Goal: Information Seeking & Learning: Learn about a topic

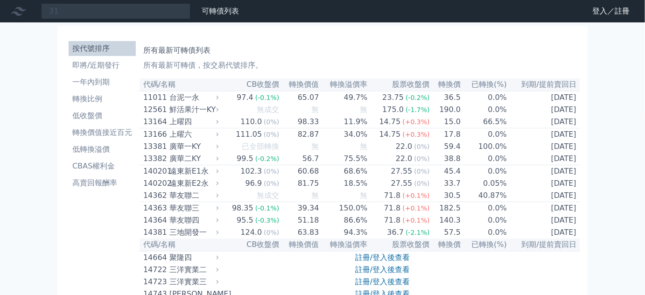
type input "3"
type input "9"
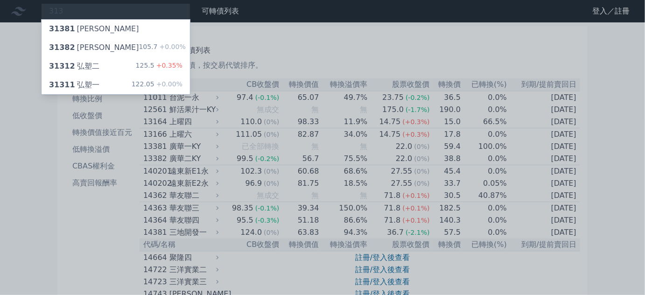
type input "3131"
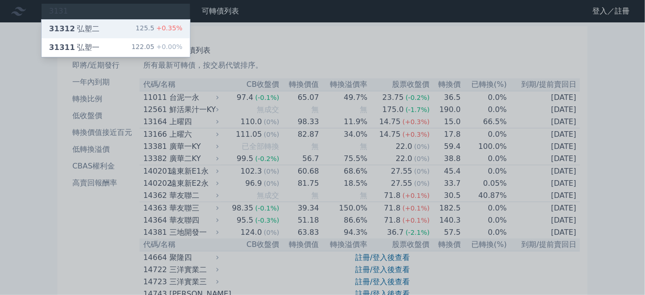
click at [113, 26] on div "31312 弘塑二 125.5 +0.35%" at bounding box center [116, 29] width 148 height 19
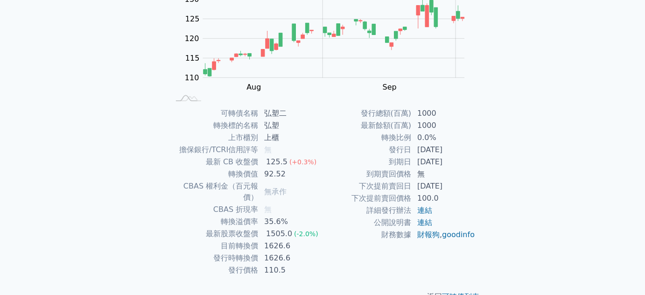
scroll to position [127, 0]
drag, startPoint x: 228, startPoint y: 147, endPoint x: 294, endPoint y: 146, distance: 65.8
click at [294, 146] on tr "擔保銀行/TCRI信用評等 無" at bounding box center [245, 149] width 153 height 12
click at [294, 146] on td "無" at bounding box center [291, 149] width 64 height 12
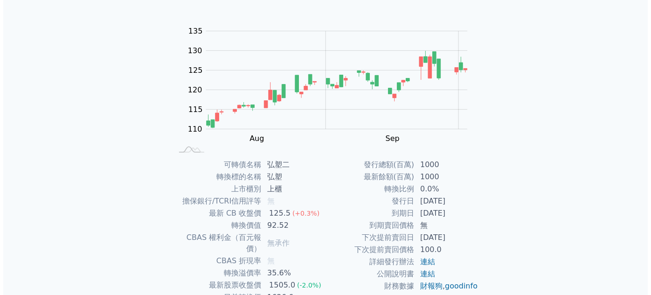
scroll to position [0, 0]
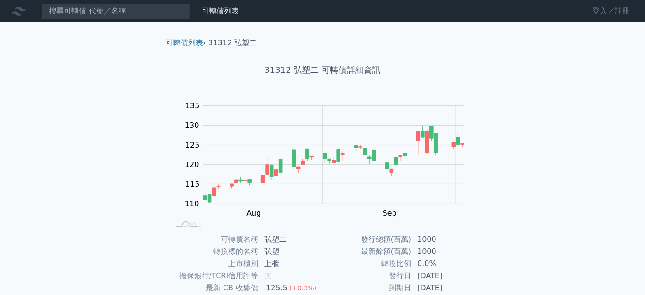
click at [594, 9] on link "登入／註冊" at bounding box center [611, 11] width 52 height 15
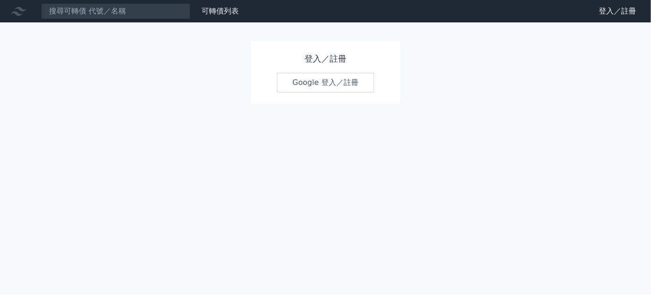
click at [311, 78] on link "Google 登入／註冊" at bounding box center [325, 83] width 97 height 20
click at [224, 14] on link "可轉債列表" at bounding box center [220, 11] width 37 height 9
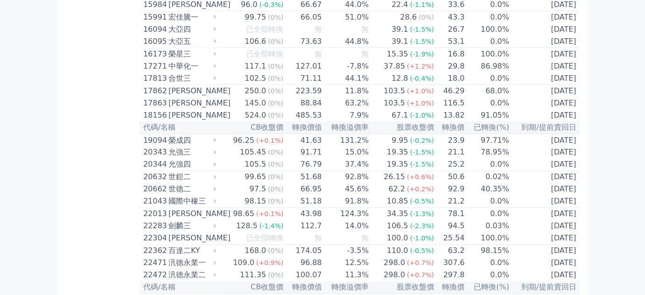
scroll to position [467, 0]
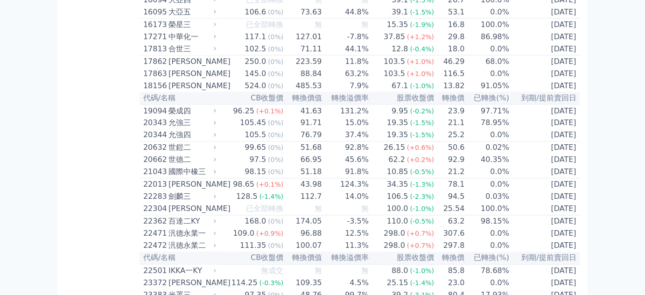
click at [180, 91] on div "[PERSON_NAME]" at bounding box center [191, 85] width 46 height 11
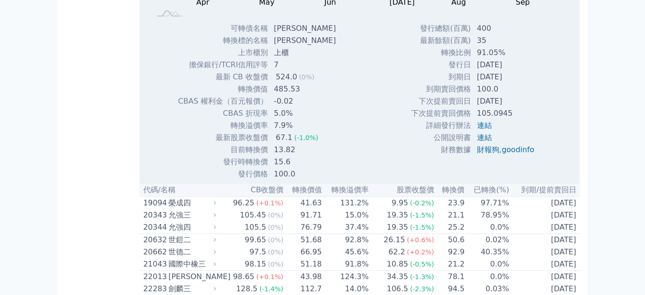
scroll to position [678, 0]
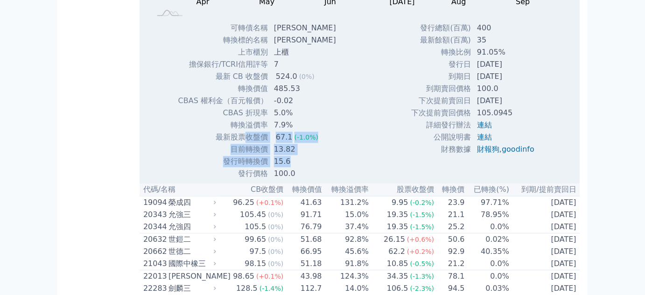
drag, startPoint x: 252, startPoint y: 171, endPoint x: 316, endPoint y: 191, distance: 66.7
click at [316, 180] on tbody "可轉債名稱 富喬六 轉換標的名稱 富喬 上市櫃別 上櫃 擔保銀行/TCRI信用評等 7 最新 CB 收盤價 524.0 (0%) 485.53" at bounding box center [261, 101] width 166 height 158
click at [318, 168] on td "15.6" at bounding box center [305, 161] width 75 height 12
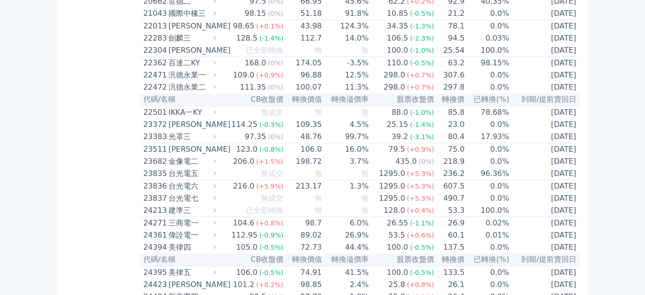
scroll to position [933, 0]
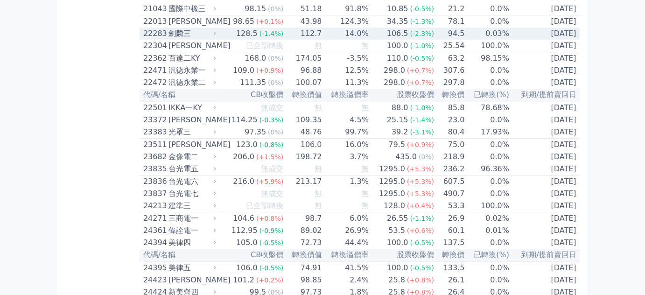
click at [170, 39] on div "劍麟三" at bounding box center [191, 33] width 46 height 11
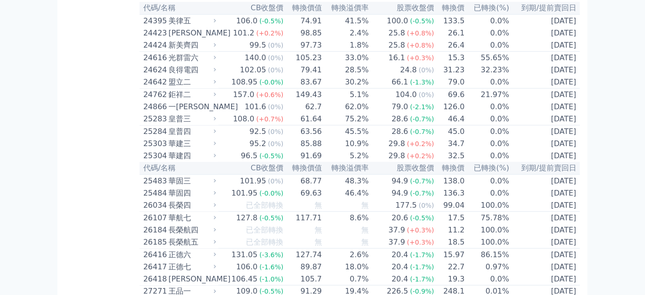
scroll to position [1484, 0]
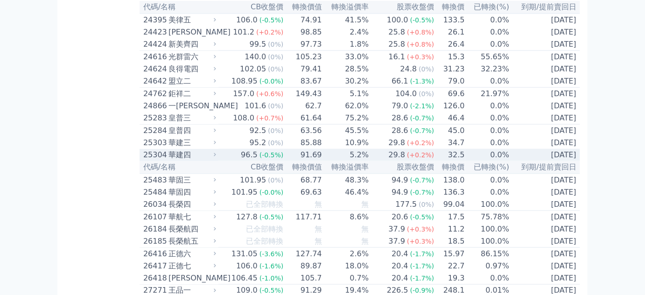
click at [175, 161] on div "華建四" at bounding box center [191, 154] width 46 height 11
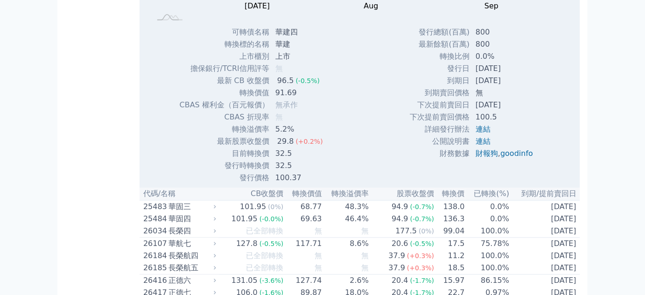
scroll to position [1782, 0]
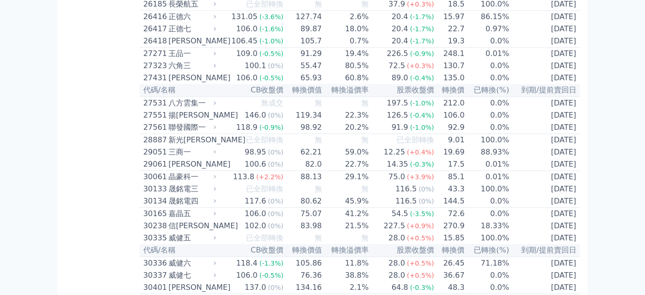
scroll to position [2036, 0]
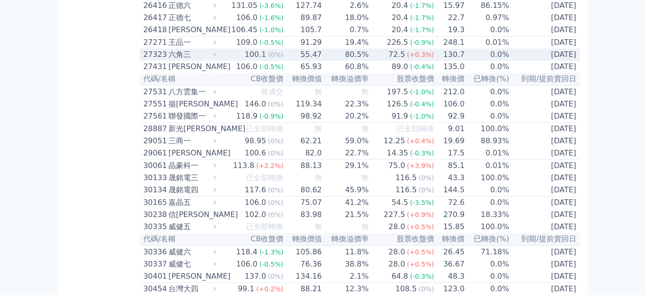
click at [173, 60] on div "六角三" at bounding box center [191, 54] width 46 height 11
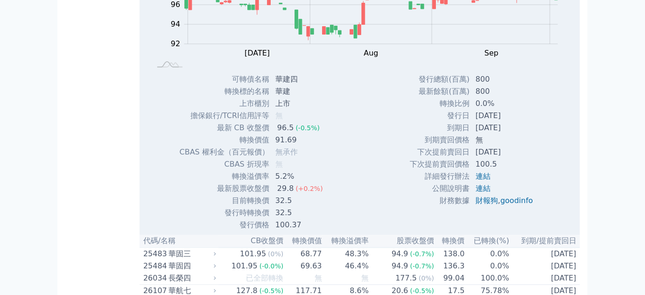
scroll to position [1527, 0]
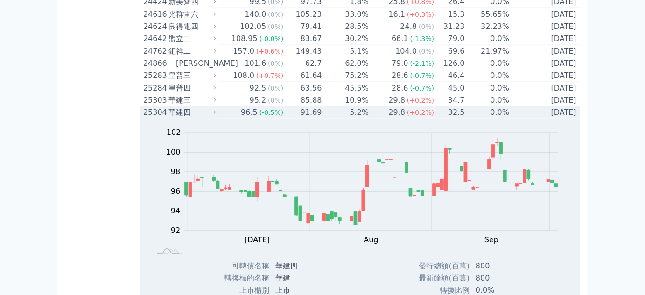
click at [178, 118] on div "華建四" at bounding box center [191, 112] width 46 height 11
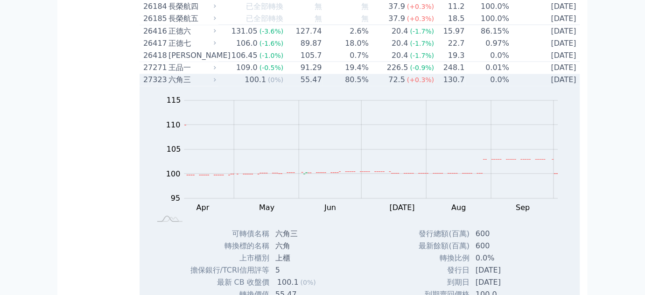
scroll to position [1739, 0]
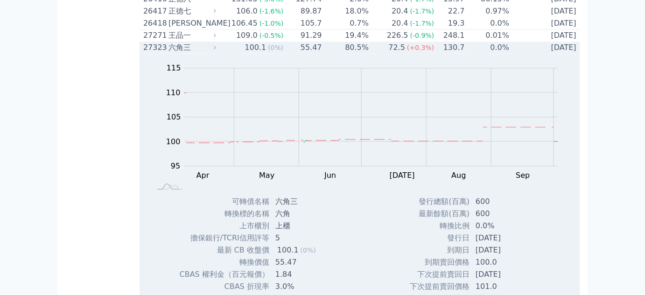
click at [181, 54] on div "六角三" at bounding box center [191, 47] width 46 height 11
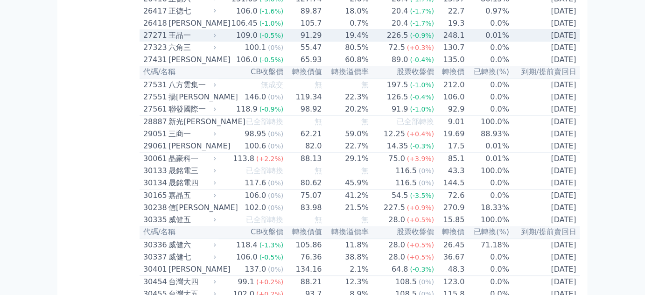
click at [179, 42] on div "王品一" at bounding box center [191, 35] width 46 height 11
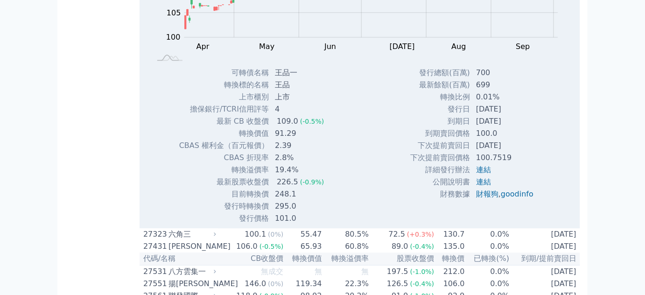
scroll to position [1951, 0]
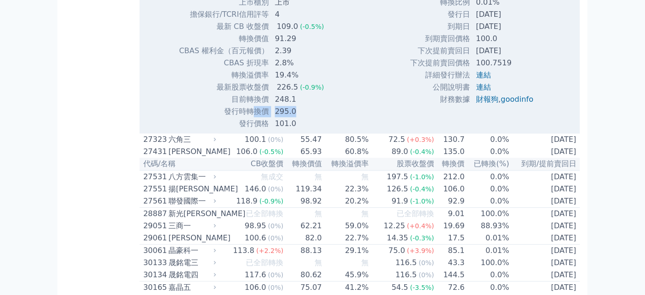
drag, startPoint x: 254, startPoint y: 189, endPoint x: 298, endPoint y: 188, distance: 44.3
click at [298, 118] on tr "發行時轉換價 295.0" at bounding box center [255, 111] width 153 height 12
click at [298, 118] on td "295.0" at bounding box center [300, 111] width 62 height 12
drag, startPoint x: 256, startPoint y: 175, endPoint x: 301, endPoint y: 175, distance: 45.3
click at [301, 105] on tr "目前轉換價 248.1" at bounding box center [255, 99] width 153 height 12
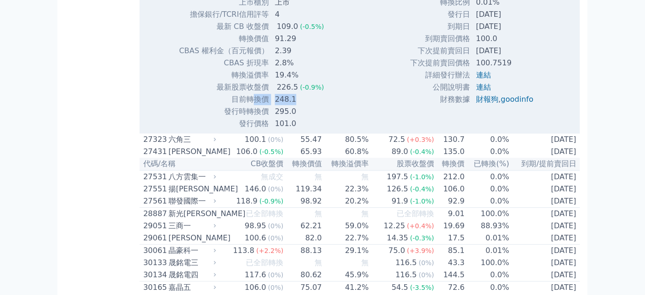
click at [301, 105] on td "248.1" at bounding box center [300, 99] width 62 height 12
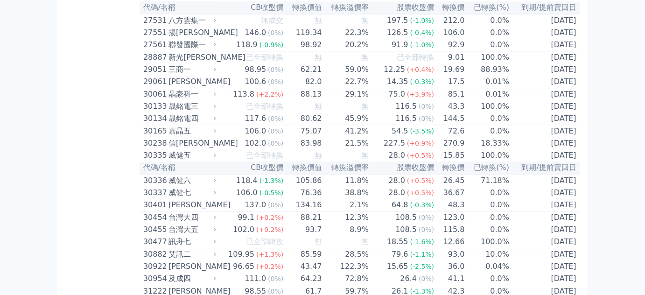
scroll to position [2121, 0]
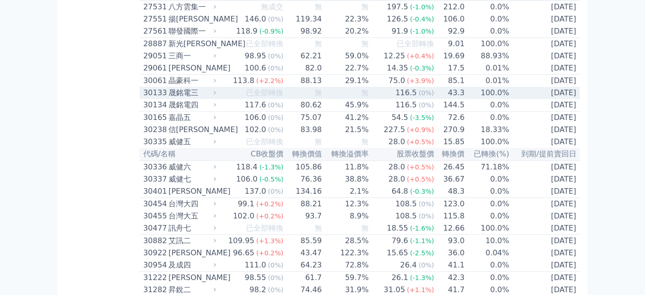
click at [190, 98] on div "晟銘電三" at bounding box center [191, 92] width 46 height 11
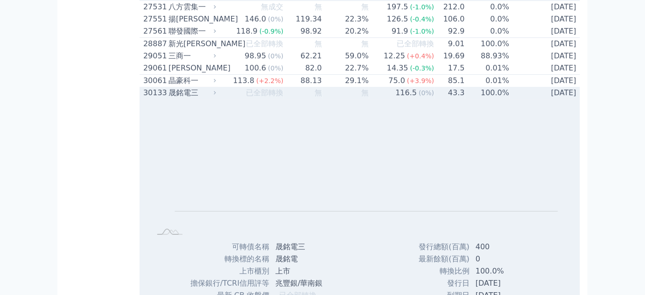
click at [185, 98] on div "晟銘電三" at bounding box center [191, 92] width 46 height 11
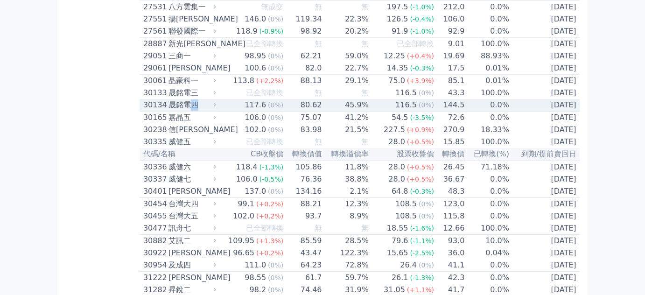
click at [196, 111] on div "晟銘電四" at bounding box center [191, 104] width 46 height 11
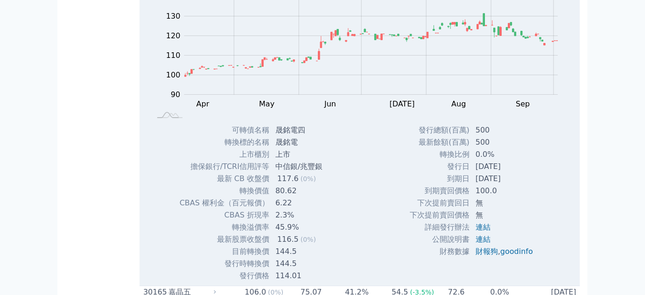
scroll to position [2248, 0]
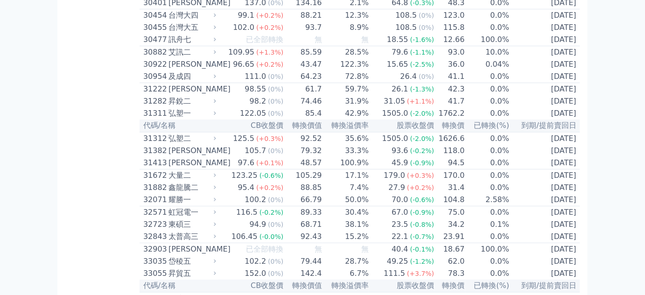
scroll to position [2333, 0]
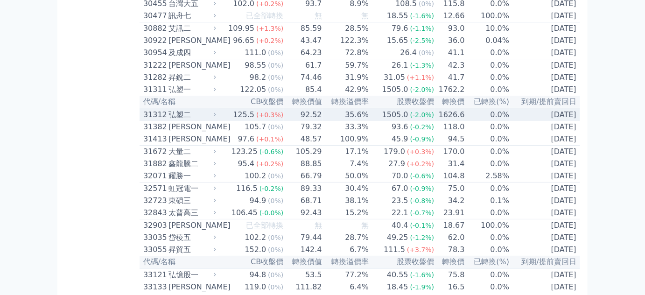
click at [170, 120] on div "弘塑二" at bounding box center [191, 114] width 46 height 11
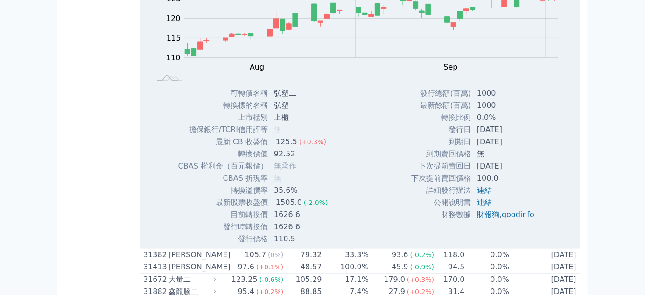
scroll to position [2503, 0]
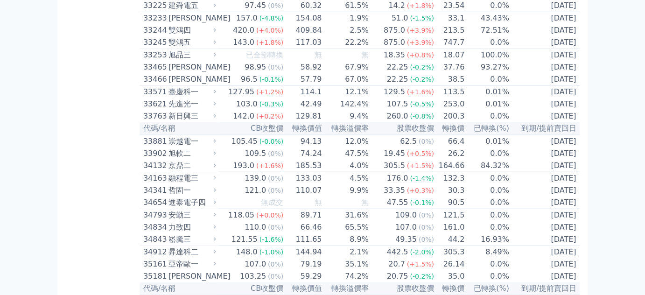
scroll to position [2630, 0]
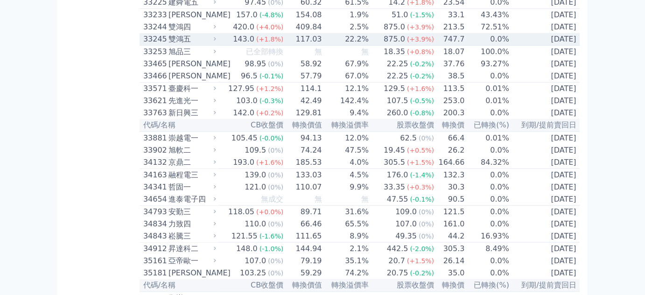
click at [179, 45] on div "雙鴻五" at bounding box center [191, 39] width 46 height 11
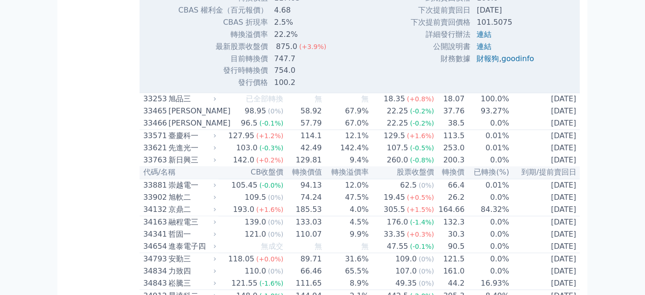
scroll to position [2884, 0]
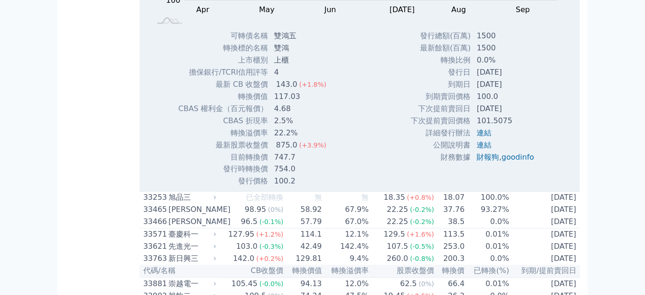
scroll to position [2672, 0]
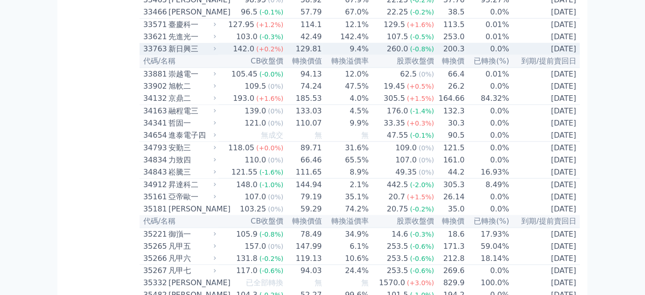
scroll to position [2757, 0]
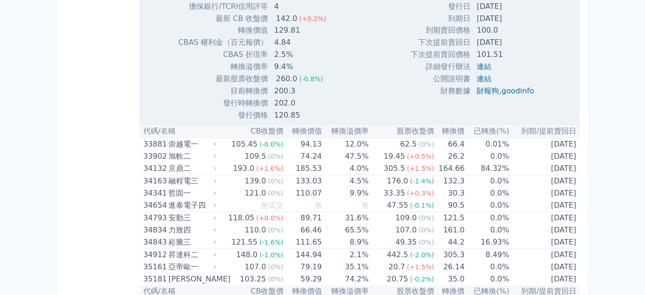
scroll to position [2630, 0]
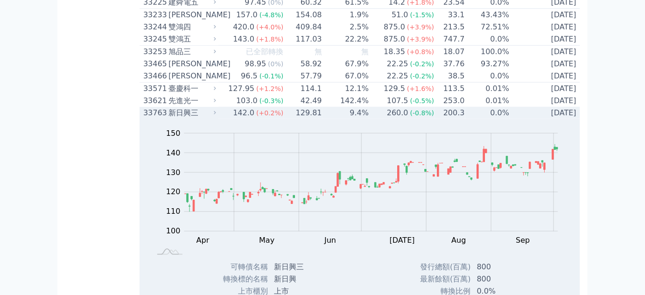
click at [186, 119] on div "新日興三" at bounding box center [191, 112] width 46 height 11
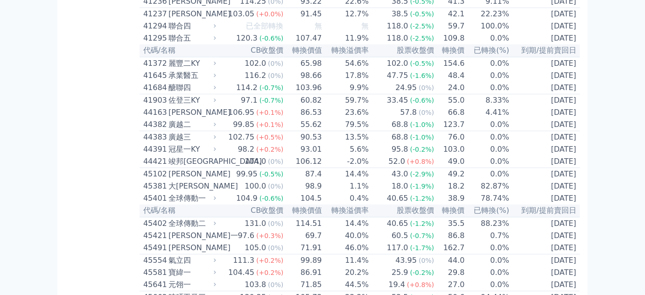
scroll to position [3351, 0]
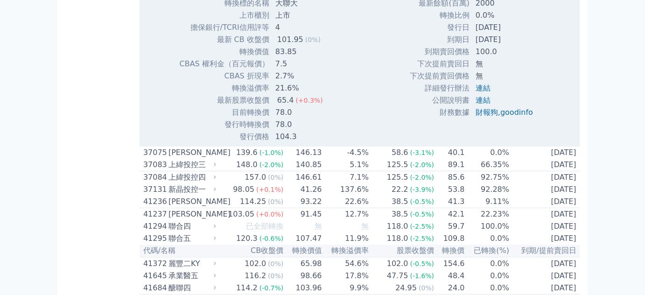
scroll to position [3393, 0]
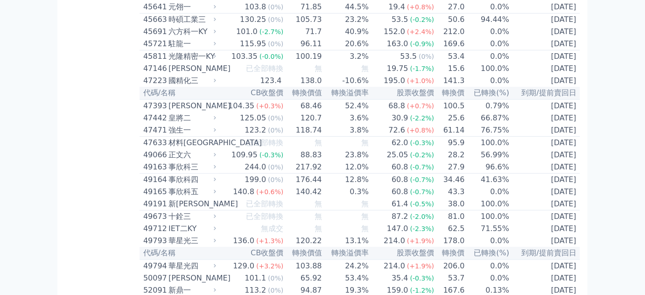
scroll to position [3648, 0]
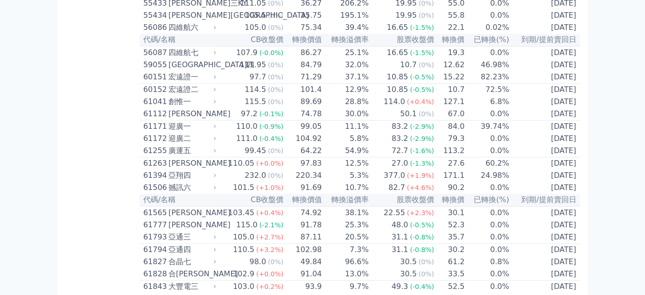
scroll to position [4157, 0]
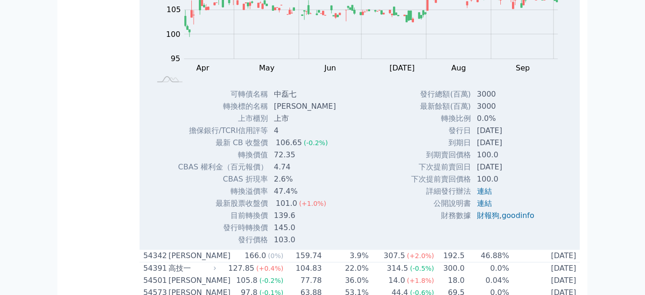
scroll to position [4369, 0]
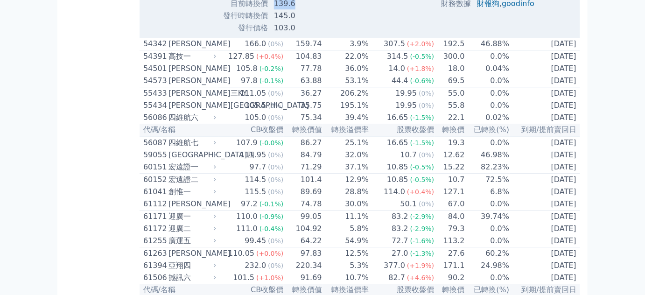
drag, startPoint x: 269, startPoint y: 231, endPoint x: 307, endPoint y: 226, distance: 38.6
click at [307, 10] on td "139.6" at bounding box center [305, 4] width 75 height 12
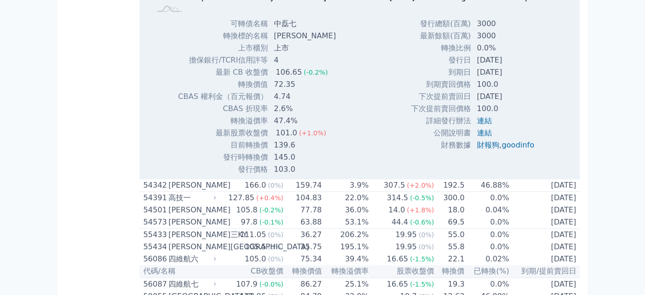
scroll to position [4072, 0]
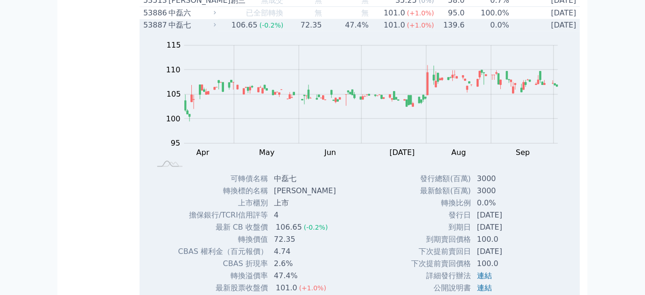
click at [210, 31] on div "中磊七" at bounding box center [191, 25] width 46 height 11
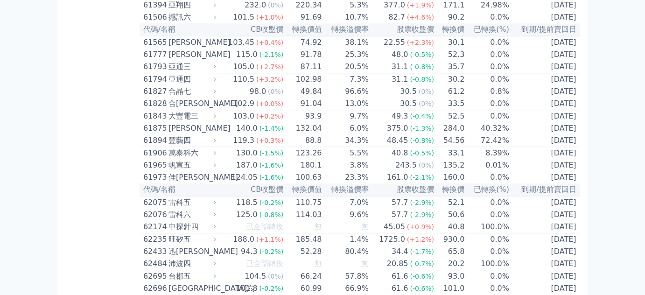
scroll to position [4327, 0]
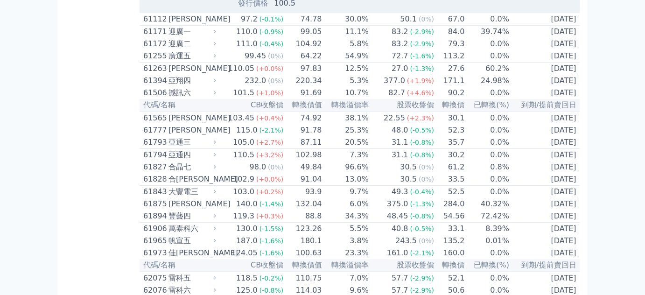
scroll to position [4624, 0]
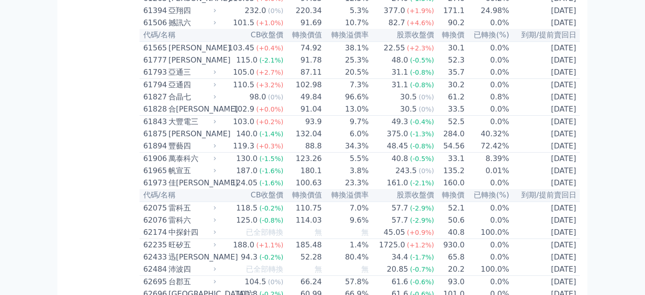
drag, startPoint x: 253, startPoint y: 140, endPoint x: 311, endPoint y: 141, distance: 57.9
drag, startPoint x: 236, startPoint y: 143, endPoint x: 309, endPoint y: 143, distance: 73.3
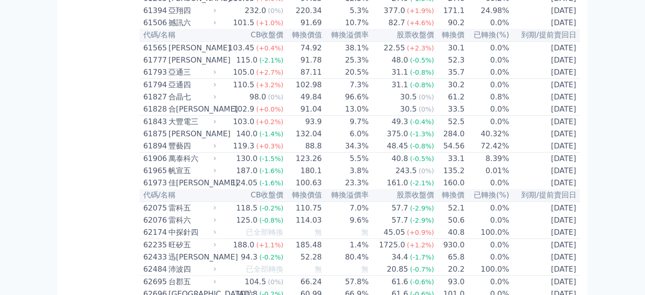
drag, startPoint x: 251, startPoint y: 129, endPoint x: 325, endPoint y: 130, distance: 73.7
drag, startPoint x: 236, startPoint y: 142, endPoint x: 312, endPoint y: 141, distance: 75.6
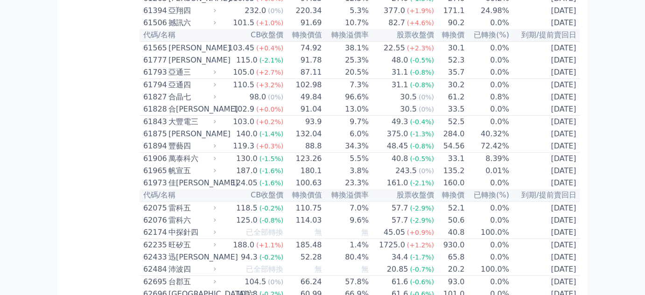
drag, startPoint x: 255, startPoint y: 154, endPoint x: 334, endPoint y: 154, distance: 78.9
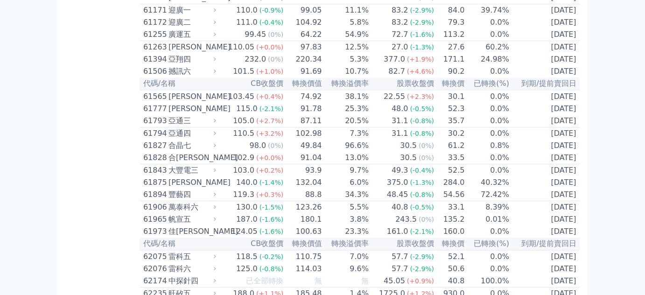
scroll to position [4412, 0]
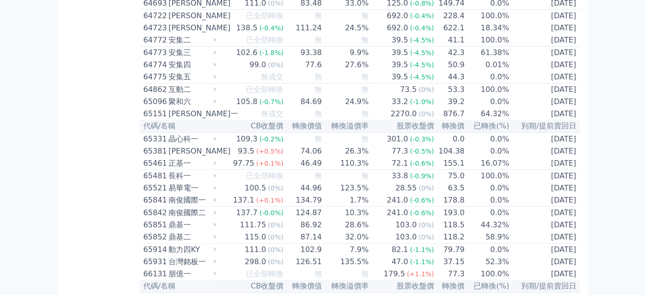
scroll to position [4878, 0]
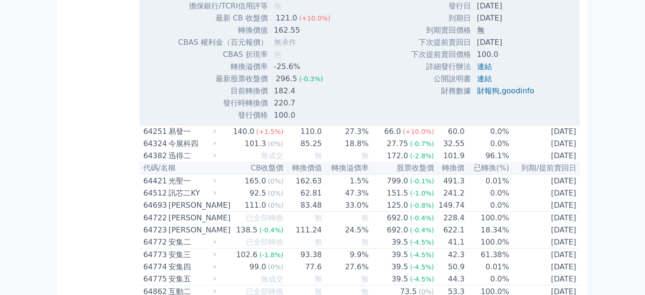
scroll to position [4963, 0]
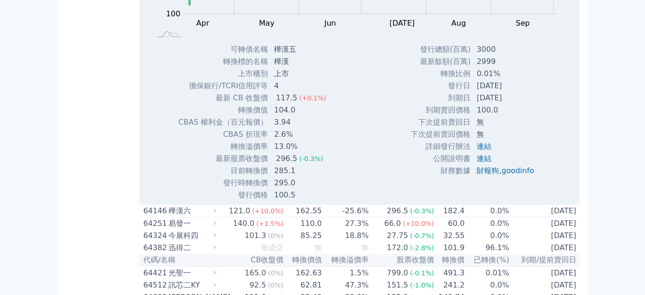
scroll to position [4878, 0]
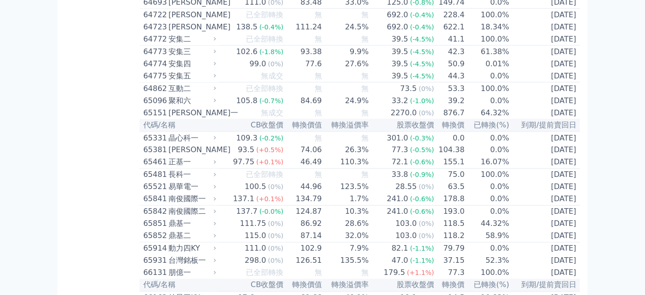
scroll to position [5175, 0]
drag, startPoint x: 255, startPoint y: 172, endPoint x: 300, endPoint y: 168, distance: 45.0
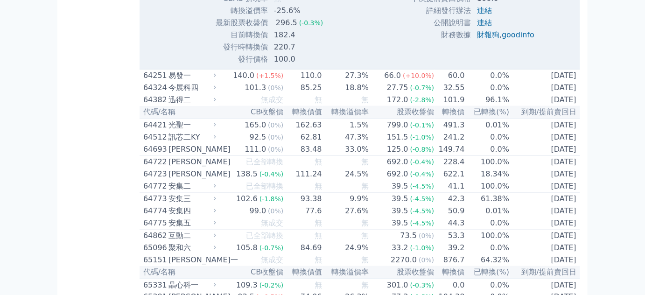
scroll to position [4963, 0]
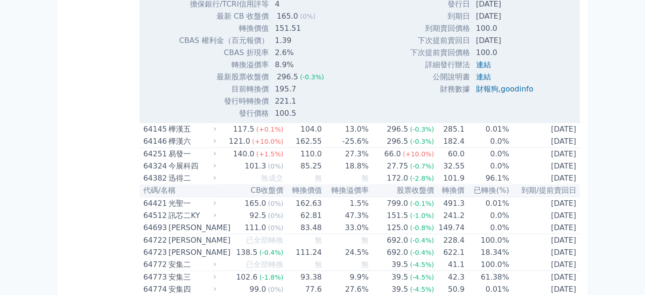
scroll to position [4836, 0]
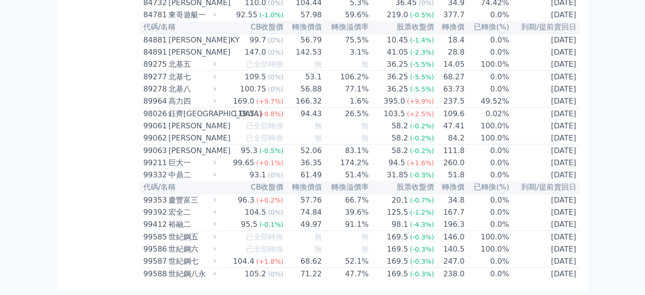
scroll to position [6448, 0]
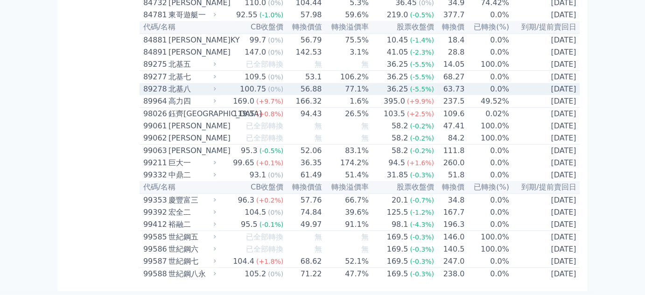
click at [177, 95] on div "北基八" at bounding box center [191, 89] width 46 height 11
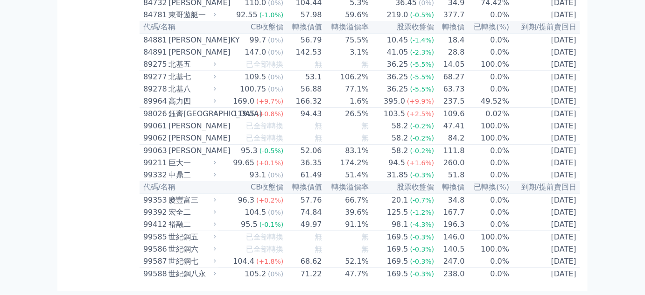
scroll to position [6476, 0]
